Goal: Task Accomplishment & Management: Manage account settings

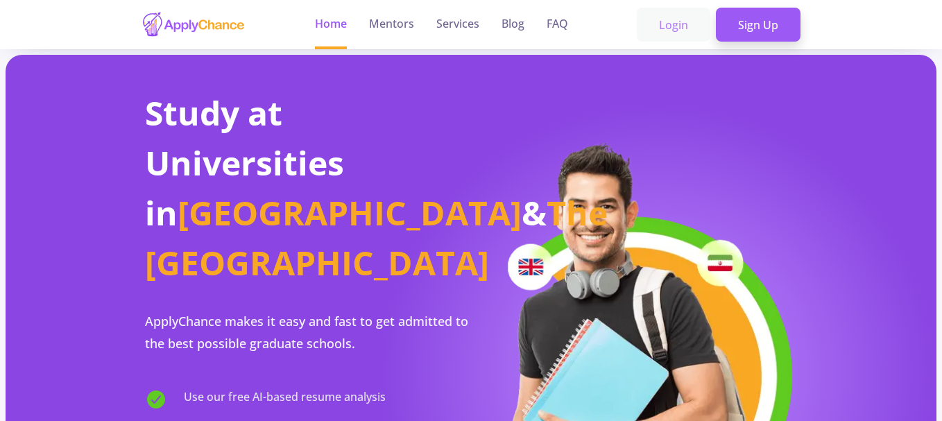
click at [670, 26] on link "Login" at bounding box center [674, 25] width 74 height 35
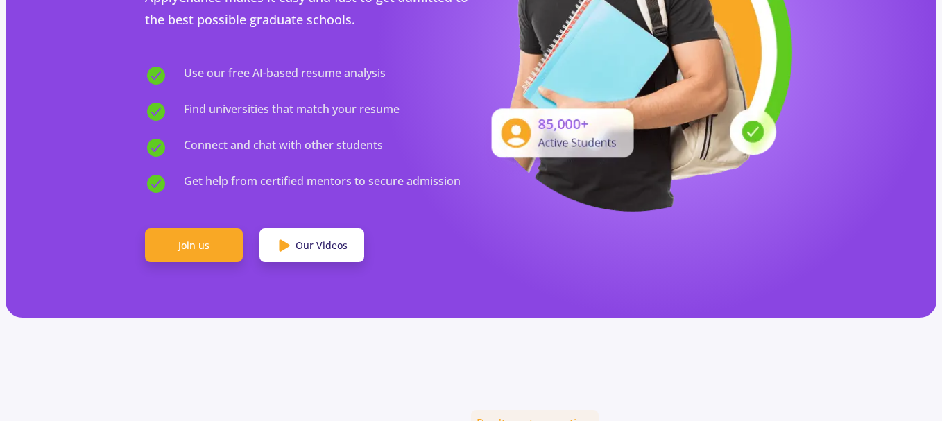
scroll to position [318, 0]
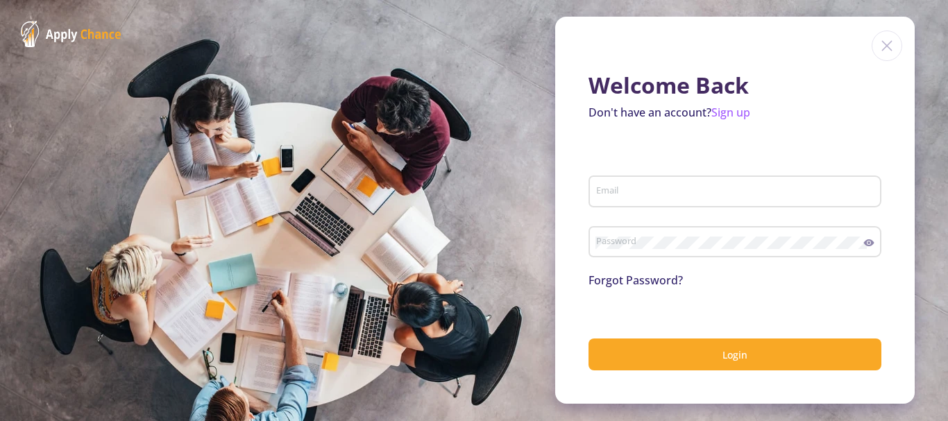
type input "[EMAIL_ADDRESS][DOMAIN_NAME]"
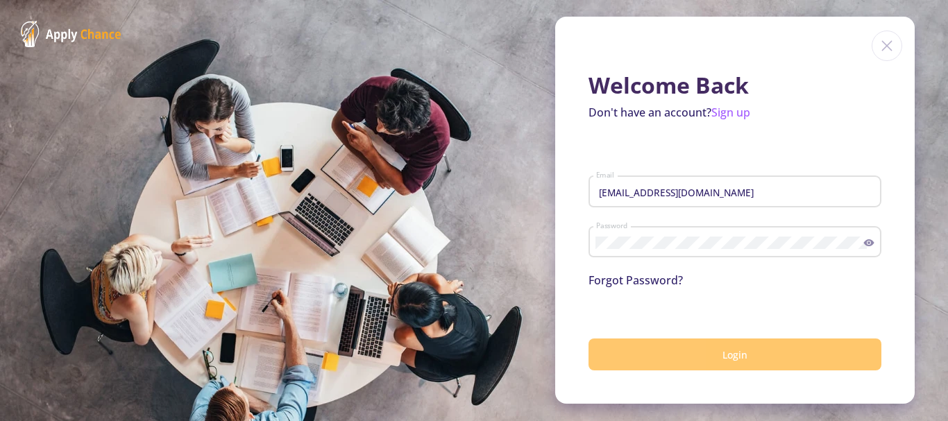
click at [729, 352] on span "Login" at bounding box center [734, 354] width 25 height 13
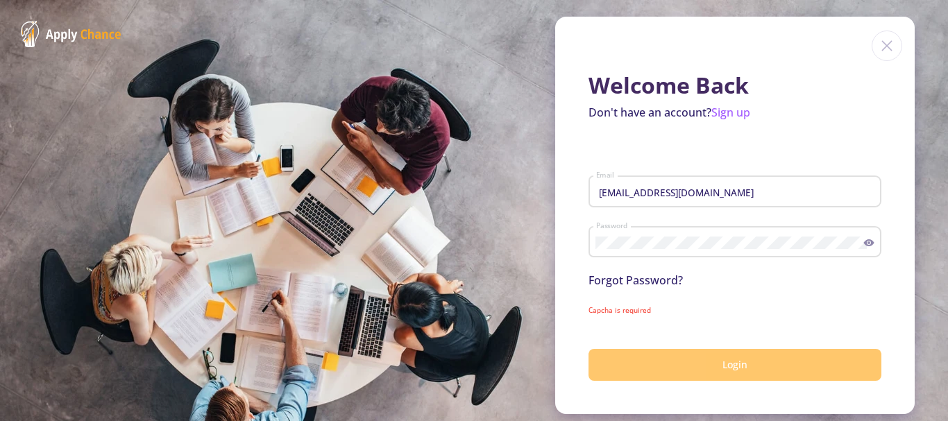
click at [729, 352] on button "Login" at bounding box center [734, 365] width 293 height 33
click at [731, 367] on span "Login" at bounding box center [734, 364] width 25 height 13
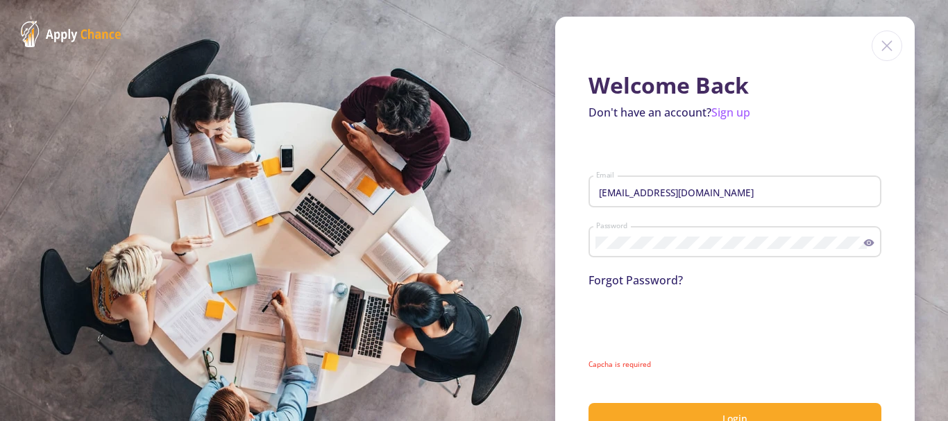
scroll to position [47, 0]
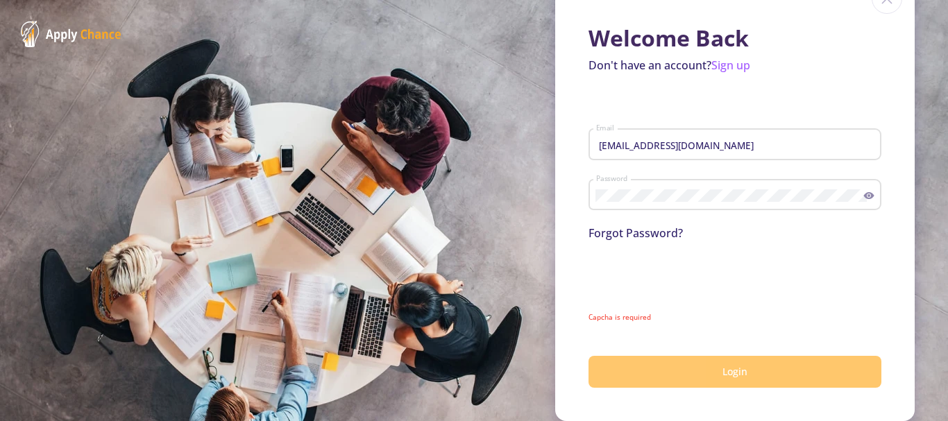
click at [744, 374] on button "Login" at bounding box center [734, 372] width 293 height 33
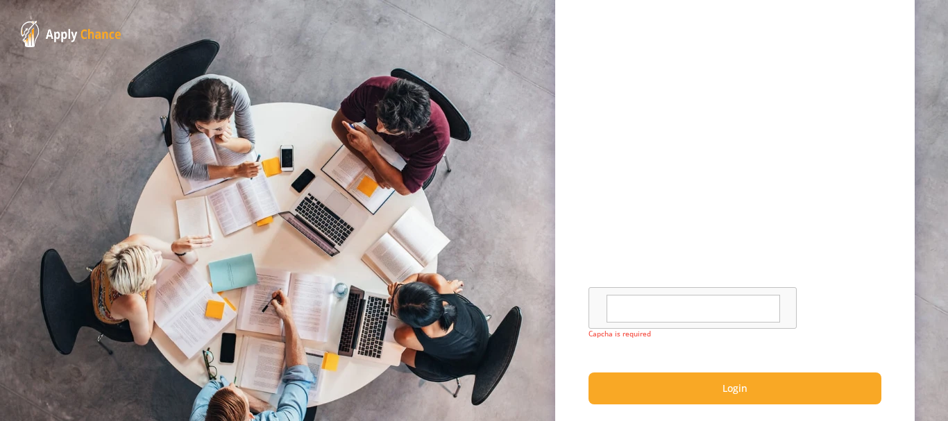
scroll to position [325, 0]
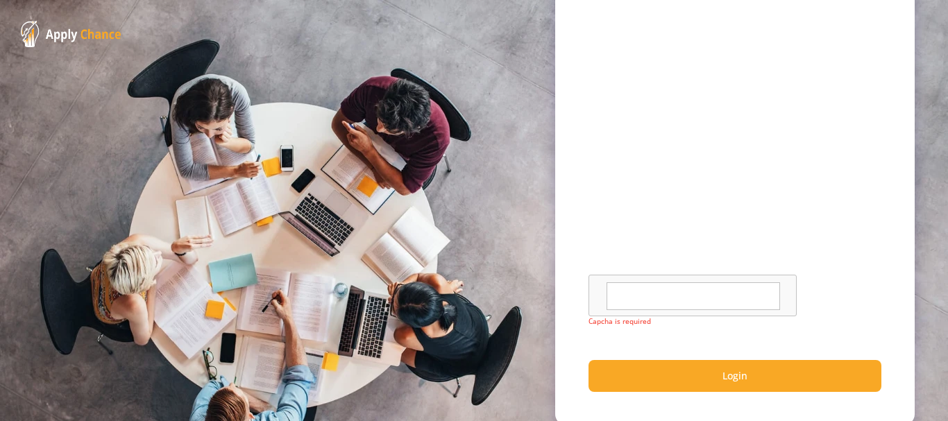
click at [669, 298] on textarea at bounding box center [692, 296] width 173 height 28
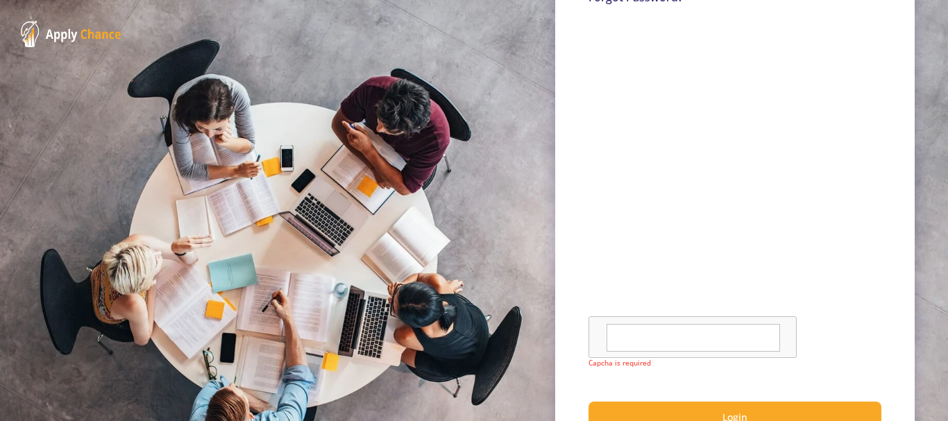
scroll to position [282, 0]
